Goal: Task Accomplishment & Management: Complete application form

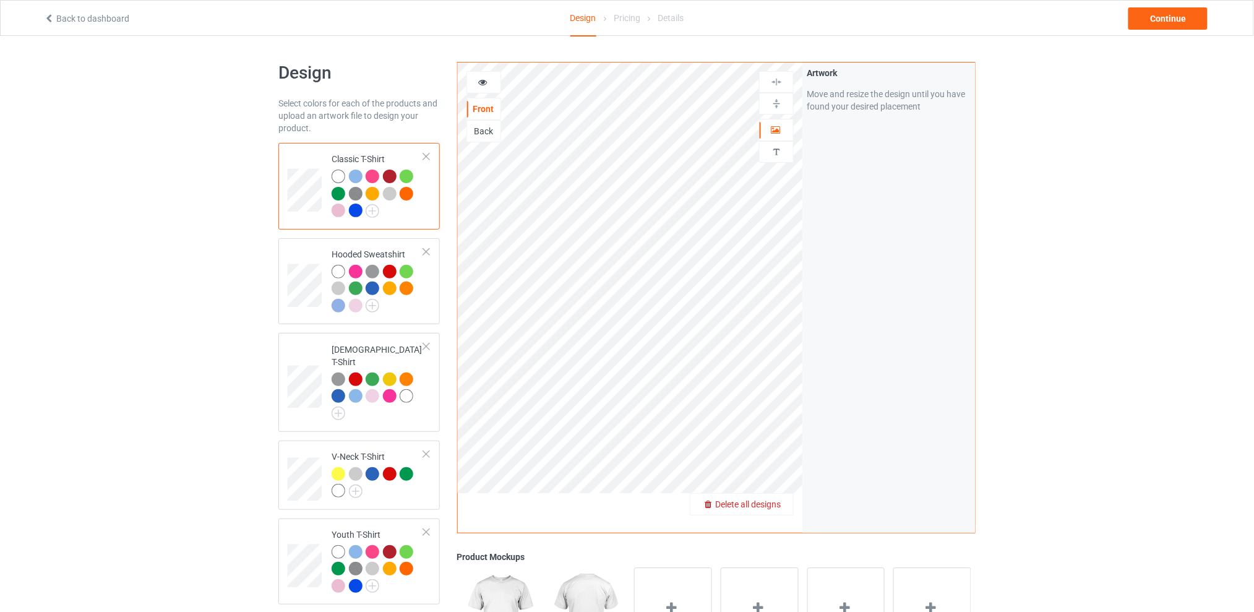
click at [781, 502] on span "Delete all designs" at bounding box center [748, 504] width 66 height 10
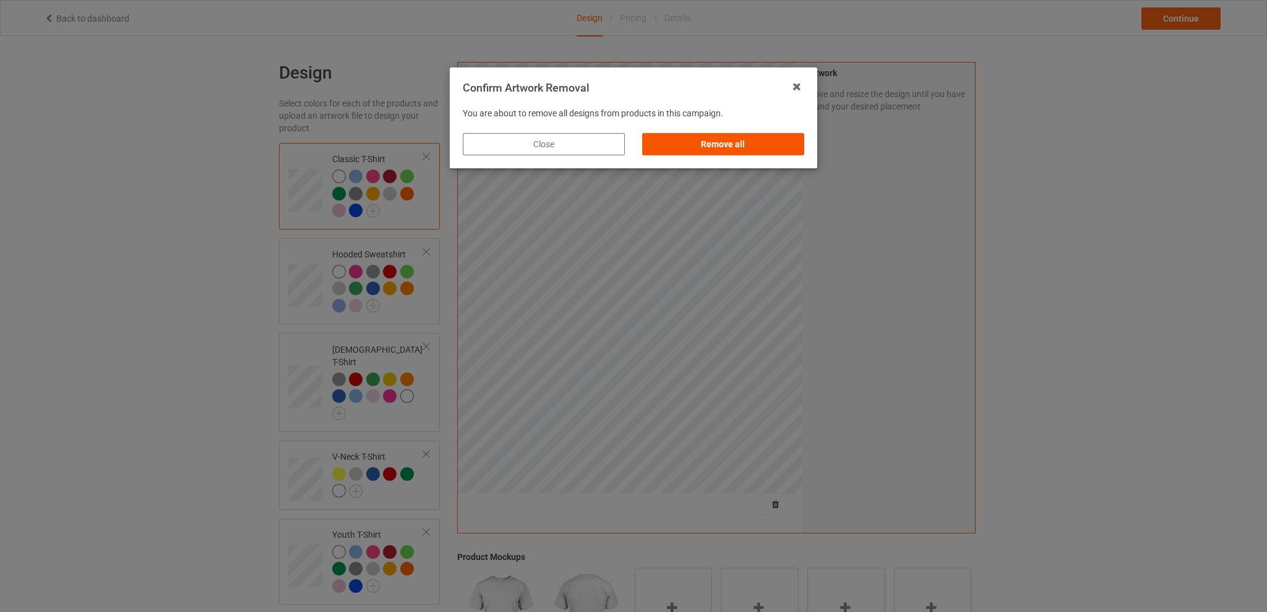
click at [746, 143] on div "Remove all" at bounding box center [723, 144] width 162 height 22
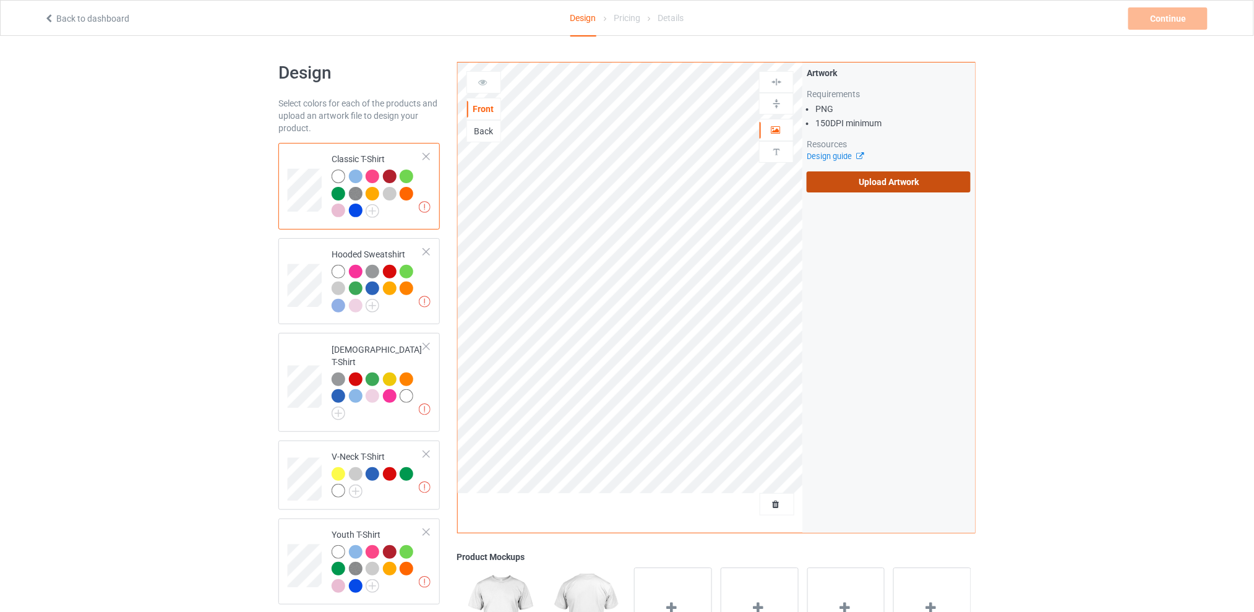
click at [842, 174] on label "Upload Artwork" at bounding box center [889, 181] width 164 height 21
click at [0, 0] on input "Upload Artwork" at bounding box center [0, 0] width 0 height 0
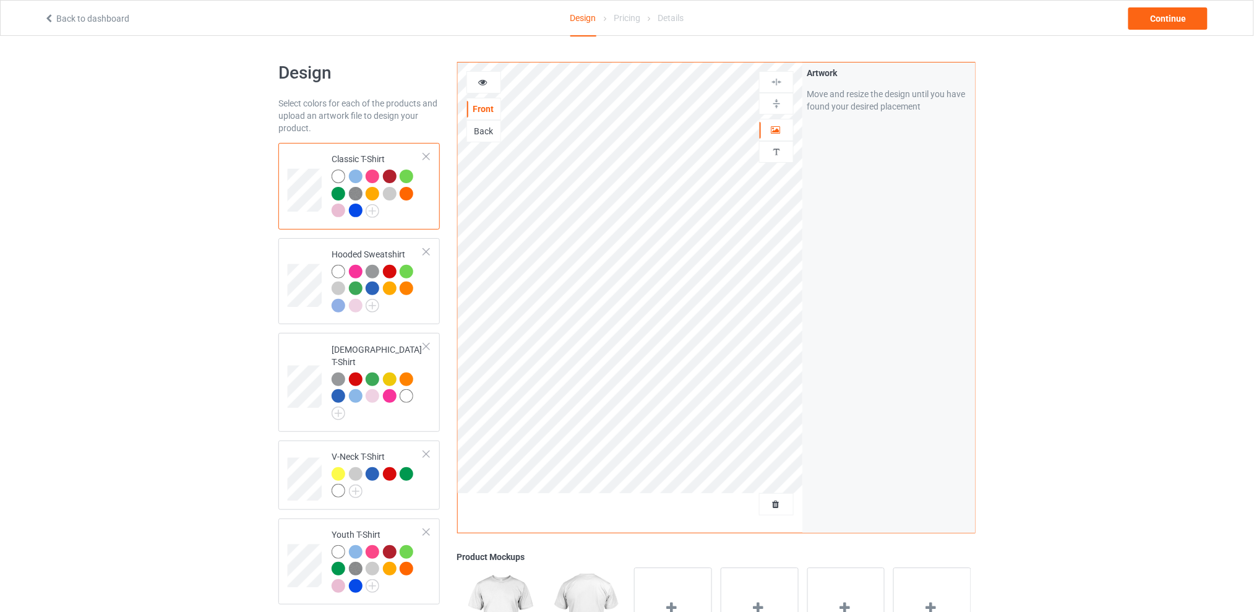
click at [485, 131] on div "Back" at bounding box center [483, 131] width 33 height 12
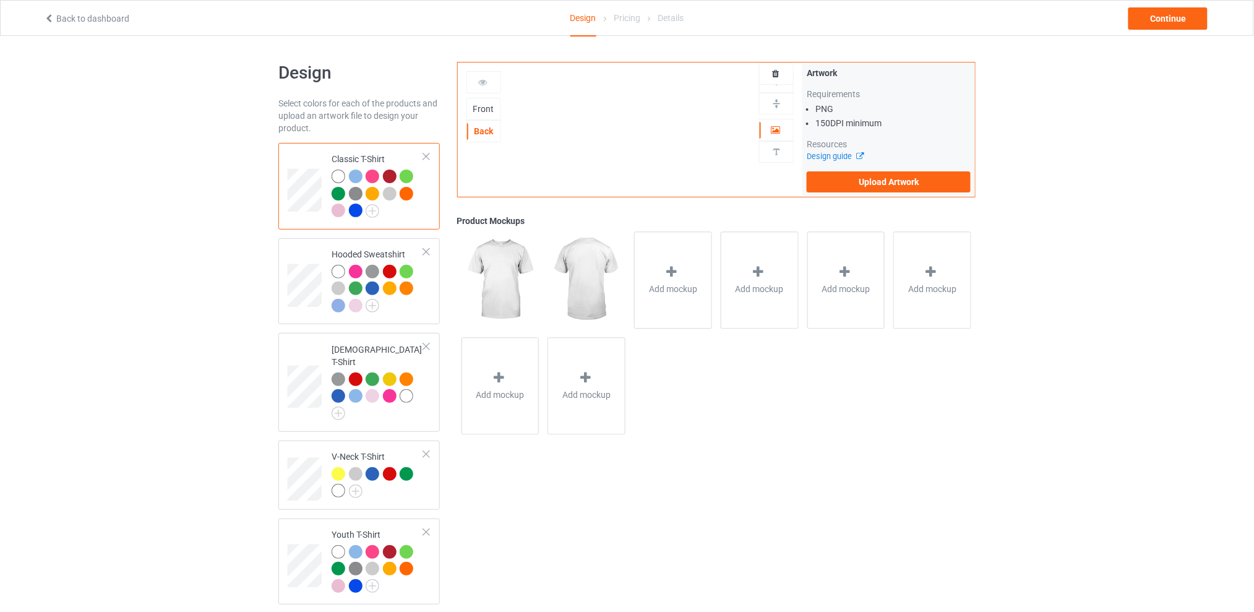
click at [484, 111] on div "Front" at bounding box center [483, 109] width 33 height 12
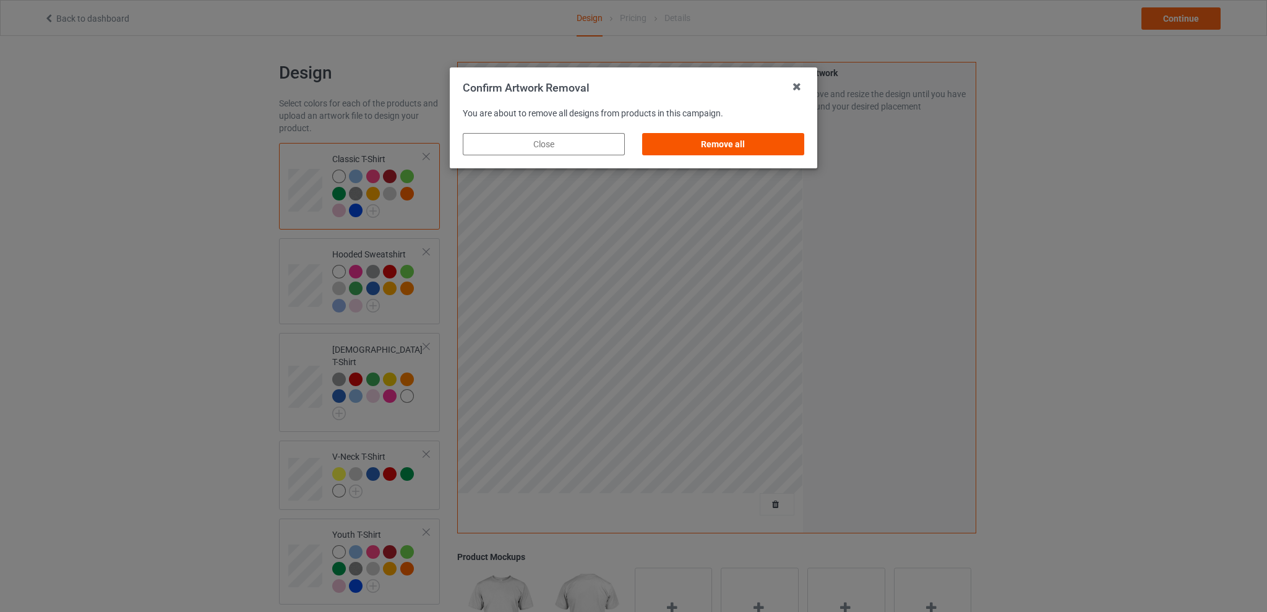
click at [758, 145] on div "Remove all" at bounding box center [723, 144] width 162 height 22
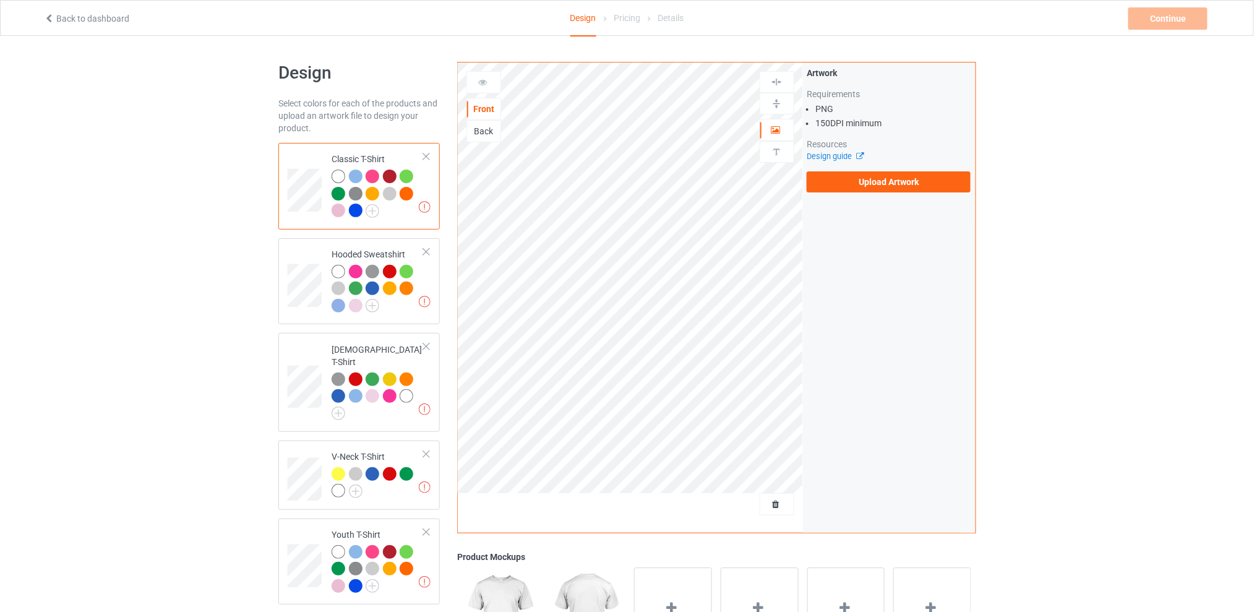
click at [484, 133] on div "Back" at bounding box center [483, 131] width 33 height 12
click at [837, 175] on label "Upload Artwork" at bounding box center [889, 181] width 164 height 21
click at [0, 0] on input "Upload Artwork" at bounding box center [0, 0] width 0 height 0
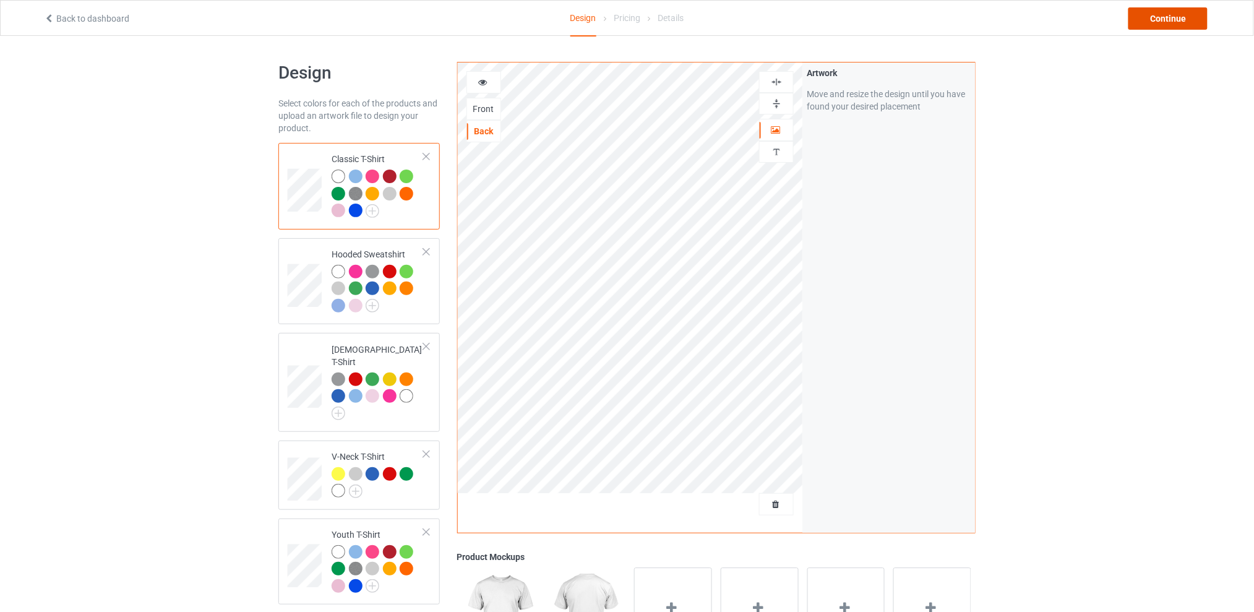
click at [1163, 22] on div "Continue" at bounding box center [1167, 18] width 79 height 22
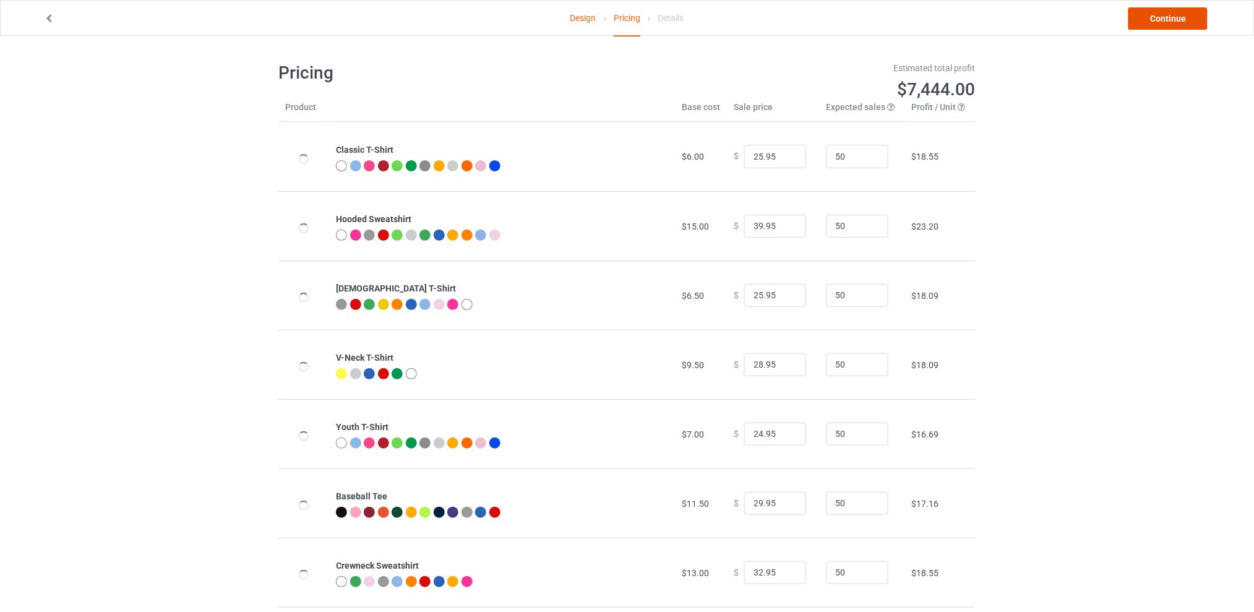
click at [1155, 24] on link "Continue" at bounding box center [1167, 18] width 79 height 22
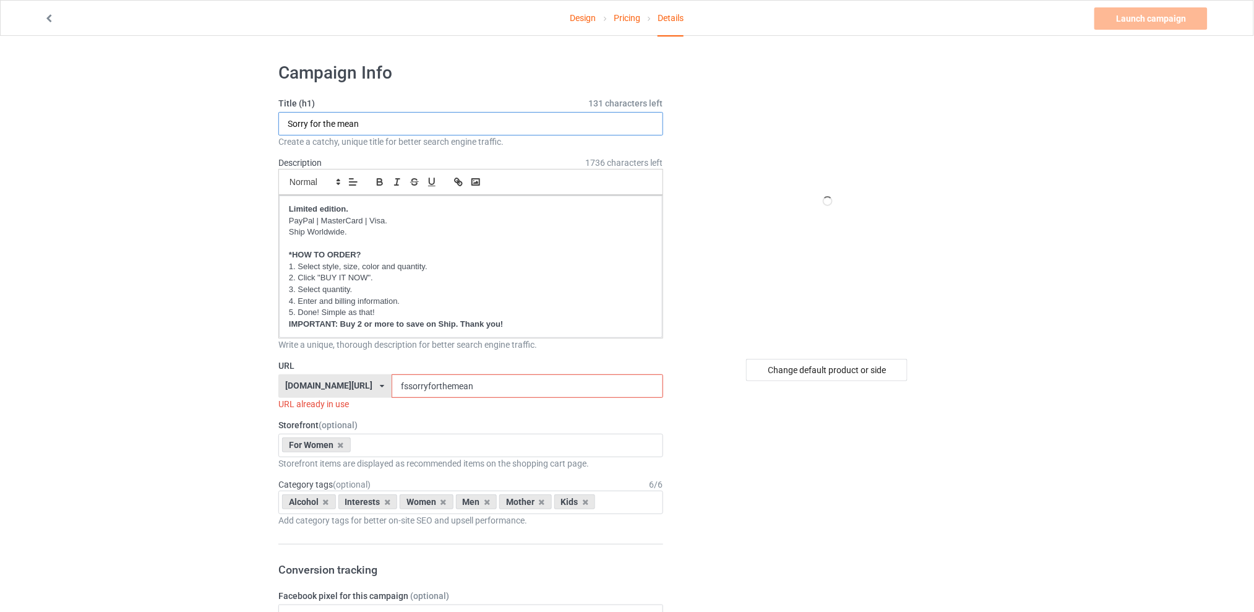
drag, startPoint x: 176, startPoint y: 137, endPoint x: 169, endPoint y: 139, distance: 6.9
click at [433, 122] on input "Some of you need to be mothers for [DATE]" at bounding box center [470, 124] width 385 height 24
type input "Some of you need to be mothers for [DATE]"
drag, startPoint x: 492, startPoint y: 380, endPoint x: 379, endPoint y: 382, distance: 112.6
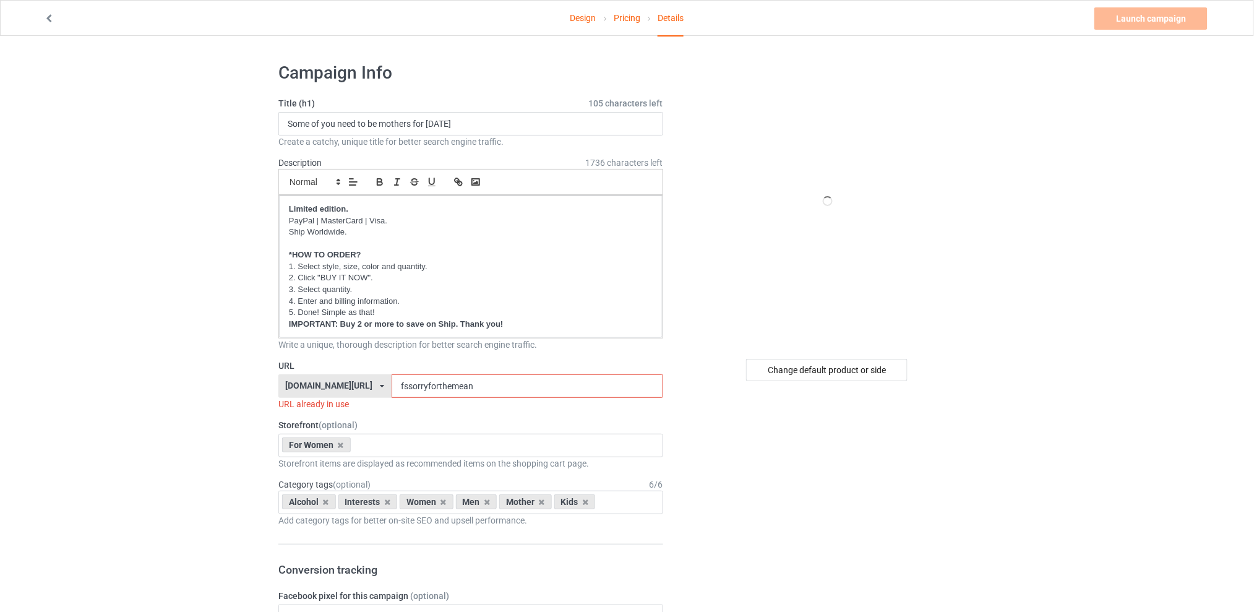
click at [379, 382] on div "[DOMAIN_NAME][URL] [DOMAIN_NAME][URL] [DOMAIN_NAME][URL] [DOMAIN_NAME][URL] 5d7…" at bounding box center [470, 386] width 385 height 24
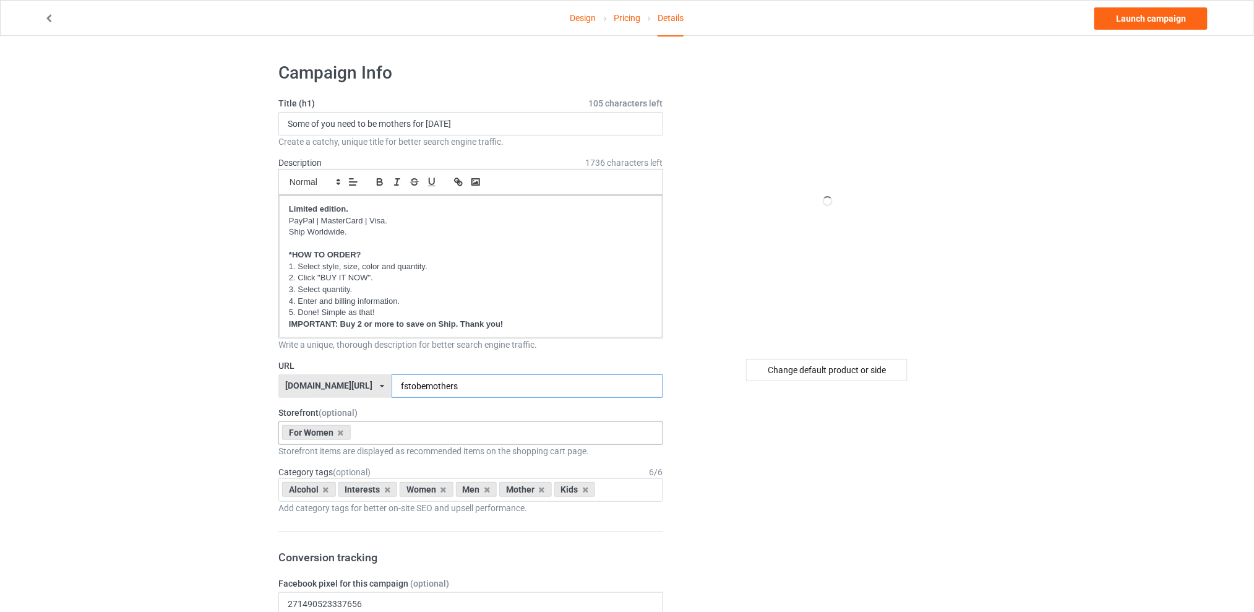
type input "fstobemothers"
click at [376, 433] on div "For Women Best Sellers Best Friend Sister - Aunt [DATE] For Christmas Sistaaaaa…" at bounding box center [470, 433] width 385 height 24
type input "ha"
click at [367, 456] on div "[DATE]" at bounding box center [470, 455] width 383 height 23
click at [325, 488] on icon at bounding box center [326, 490] width 6 height 8
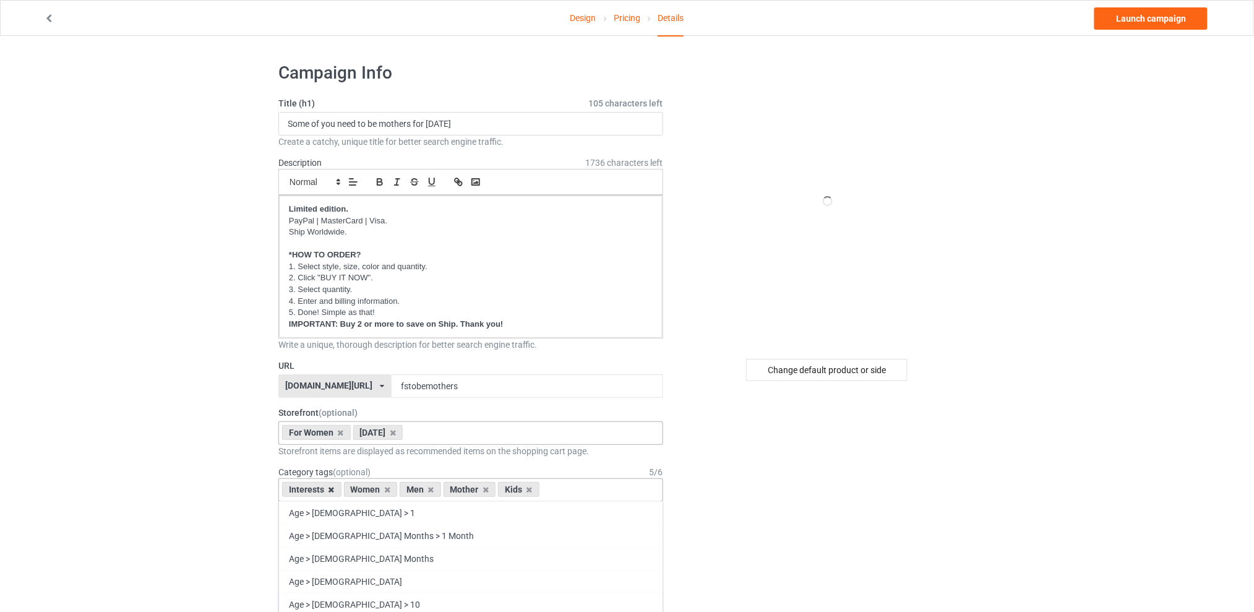
click at [329, 488] on icon at bounding box center [331, 490] width 6 height 8
click at [371, 489] on icon at bounding box center [369, 490] width 6 height 8
click at [382, 490] on icon at bounding box center [380, 490] width 6 height 8
click at [369, 489] on icon at bounding box center [369, 490] width 6 height 8
click at [397, 487] on div "Women Age > [DEMOGRAPHIC_DATA] > 1 Age > [DEMOGRAPHIC_DATA] Months > 1 Month Ag…" at bounding box center [470, 490] width 385 height 24
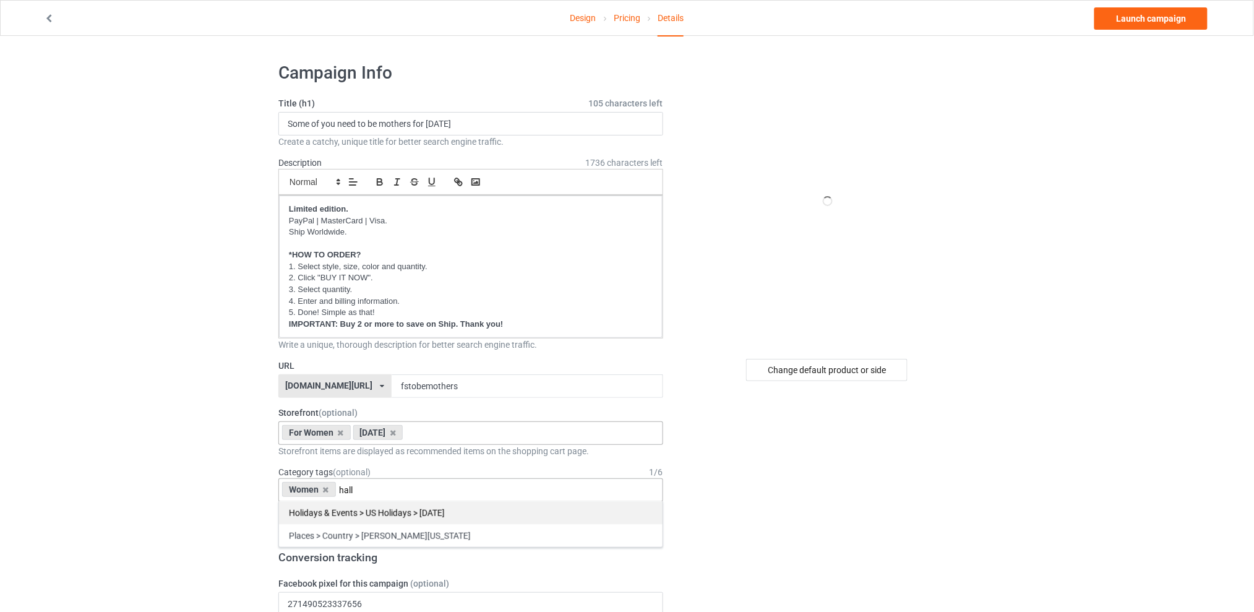
type input "hall"
click at [398, 513] on div "Holidays & Events > US Holidays > [DATE]" at bounding box center [470, 512] width 383 height 23
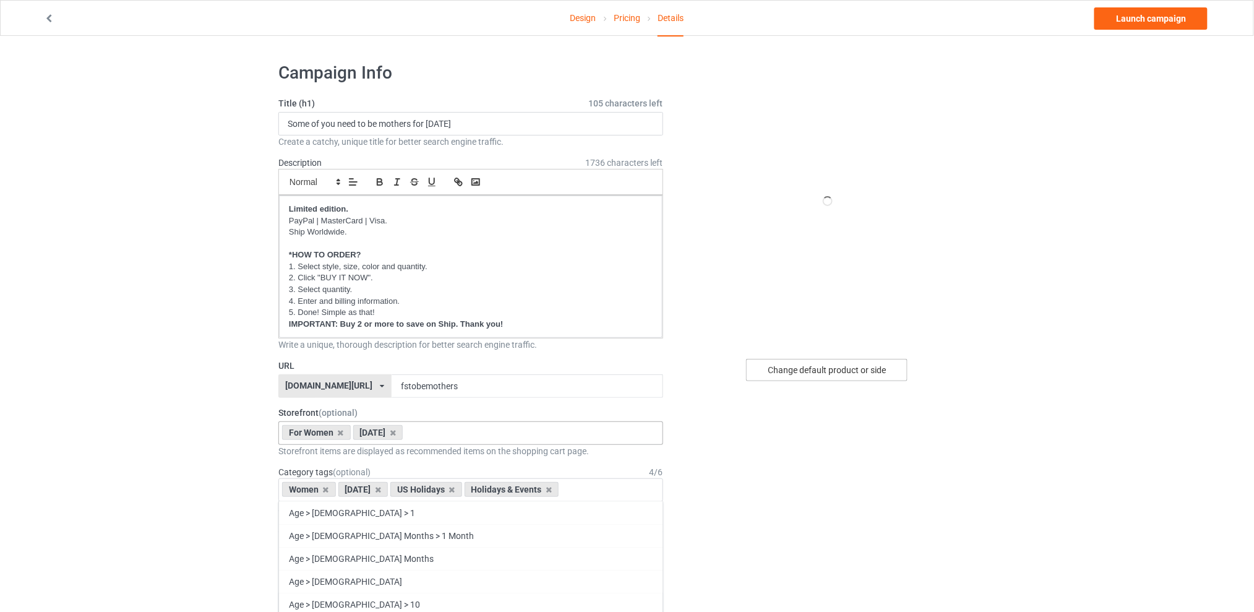
click at [768, 370] on div "Change default product or side" at bounding box center [826, 370] width 161 height 22
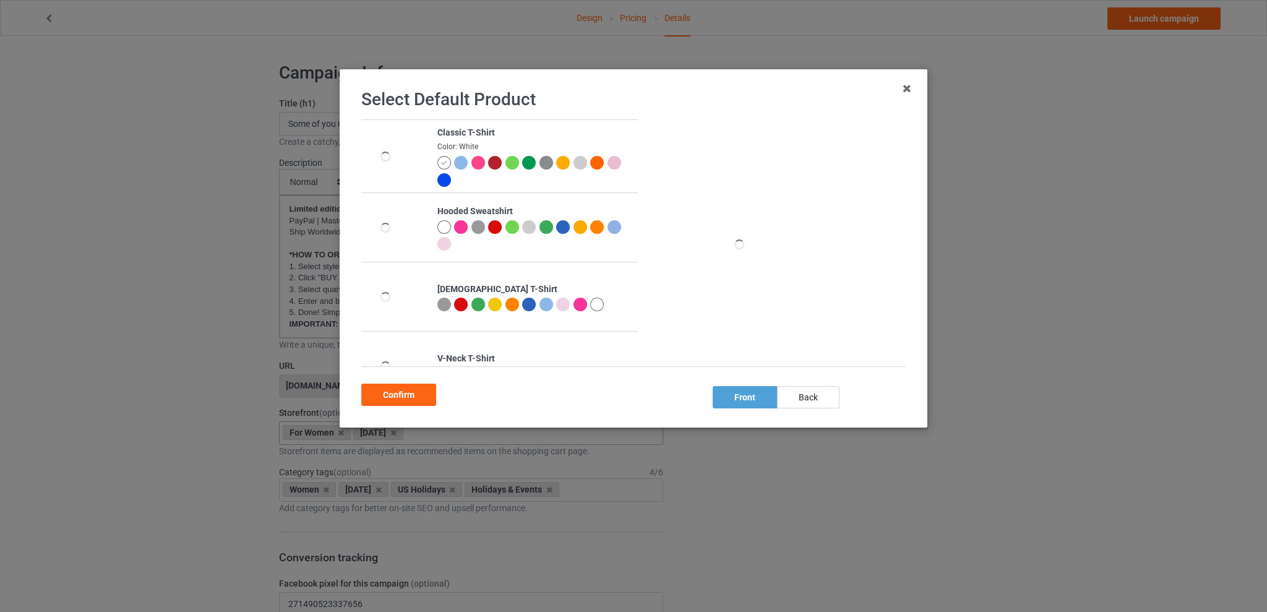
click at [541, 304] on div at bounding box center [546, 305] width 14 height 14
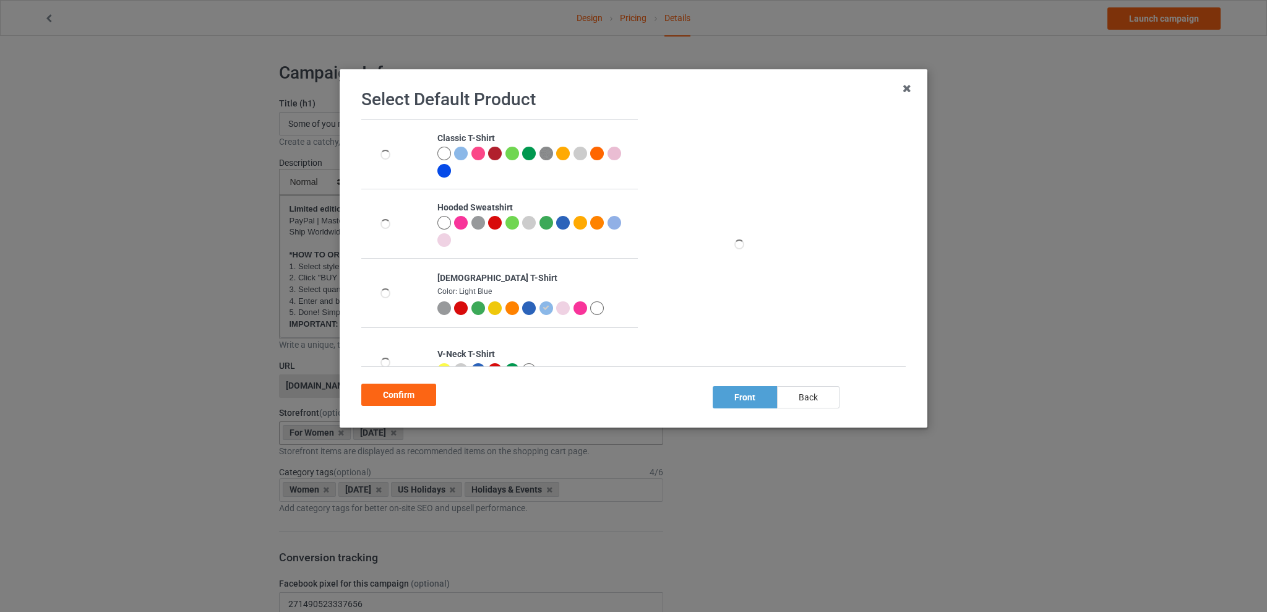
click at [824, 397] on div "back" at bounding box center [808, 397] width 62 height 22
click at [414, 393] on div "Confirm" at bounding box center [398, 394] width 75 height 22
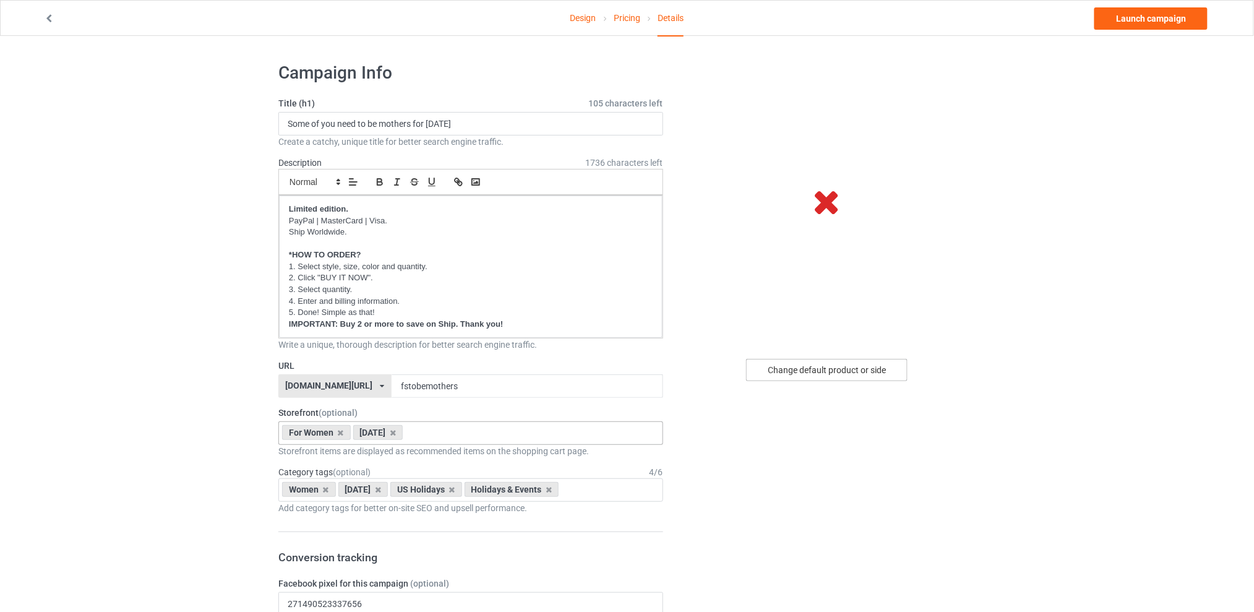
click at [808, 372] on div "Change default product or side" at bounding box center [826, 370] width 161 height 22
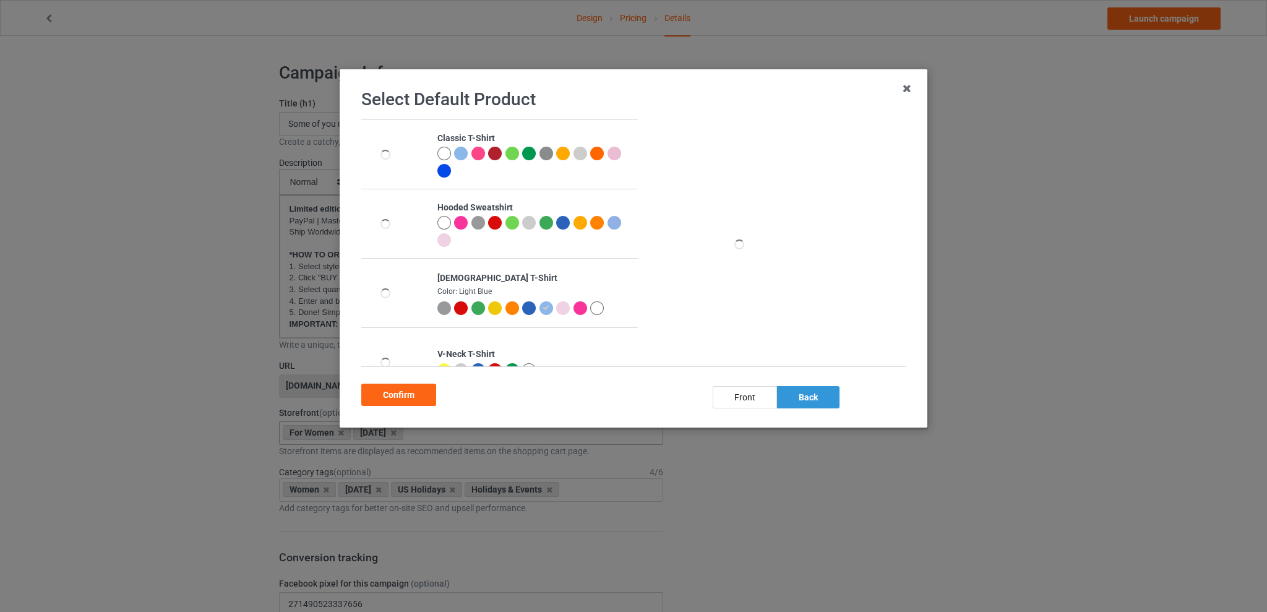
click at [810, 393] on div "back" at bounding box center [808, 397] width 62 height 22
click at [397, 393] on div "Confirm" at bounding box center [398, 394] width 75 height 22
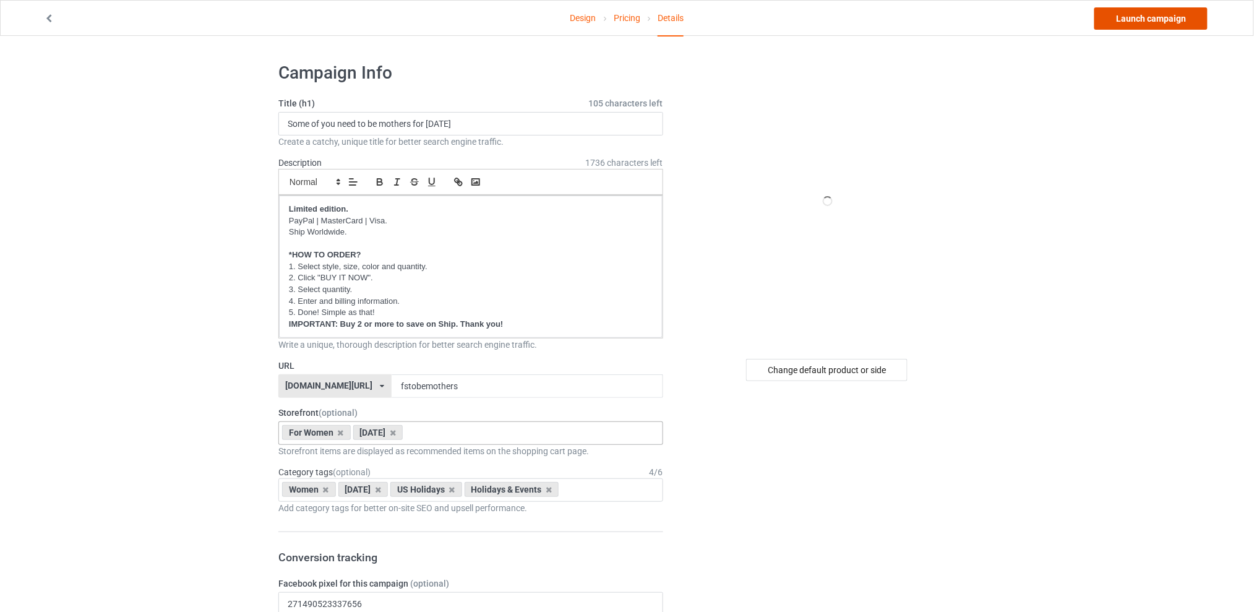
click at [1181, 15] on link "Launch campaign" at bounding box center [1150, 18] width 113 height 22
